Goal: Entertainment & Leisure: Consume media (video, audio)

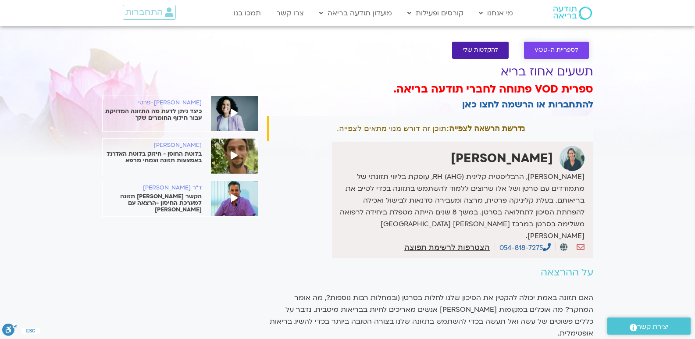
click at [547, 49] on span "לספריית ה-VOD" at bounding box center [557, 50] width 44 height 7
